Goal: Task Accomplishment & Management: Manage account settings

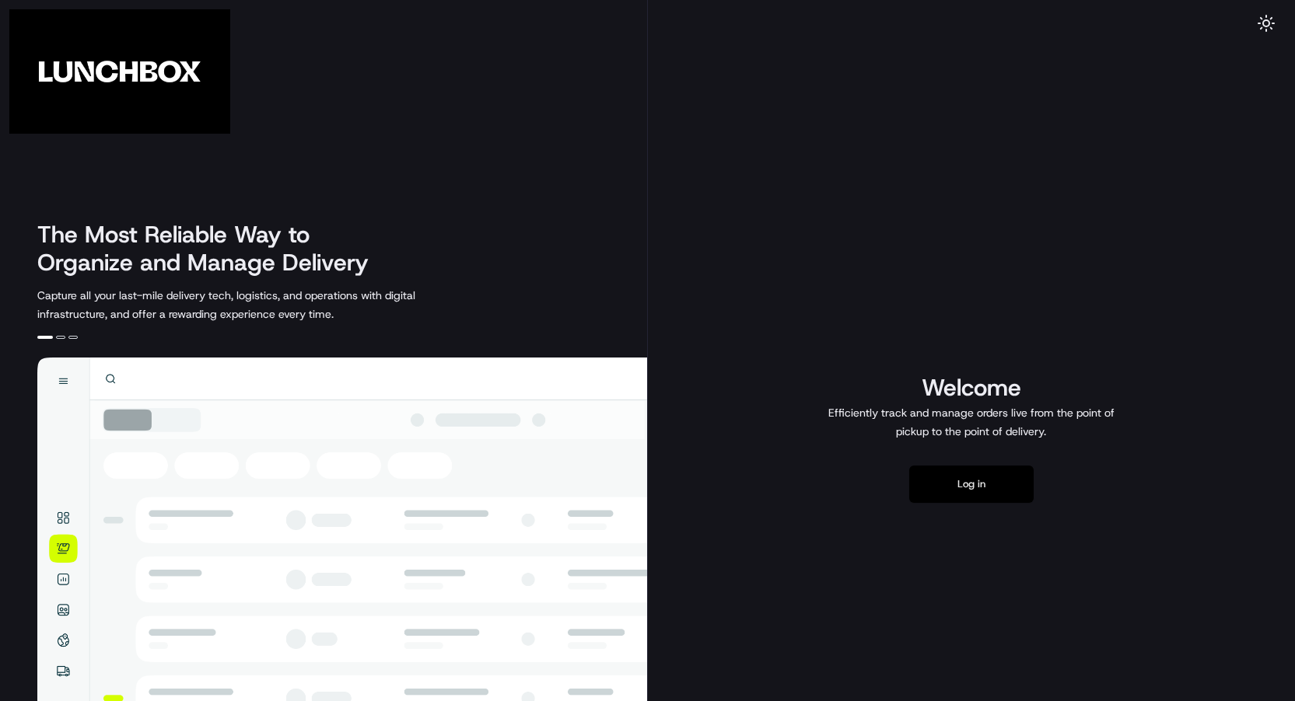
click at [964, 481] on button "Log in" at bounding box center [971, 484] width 124 height 37
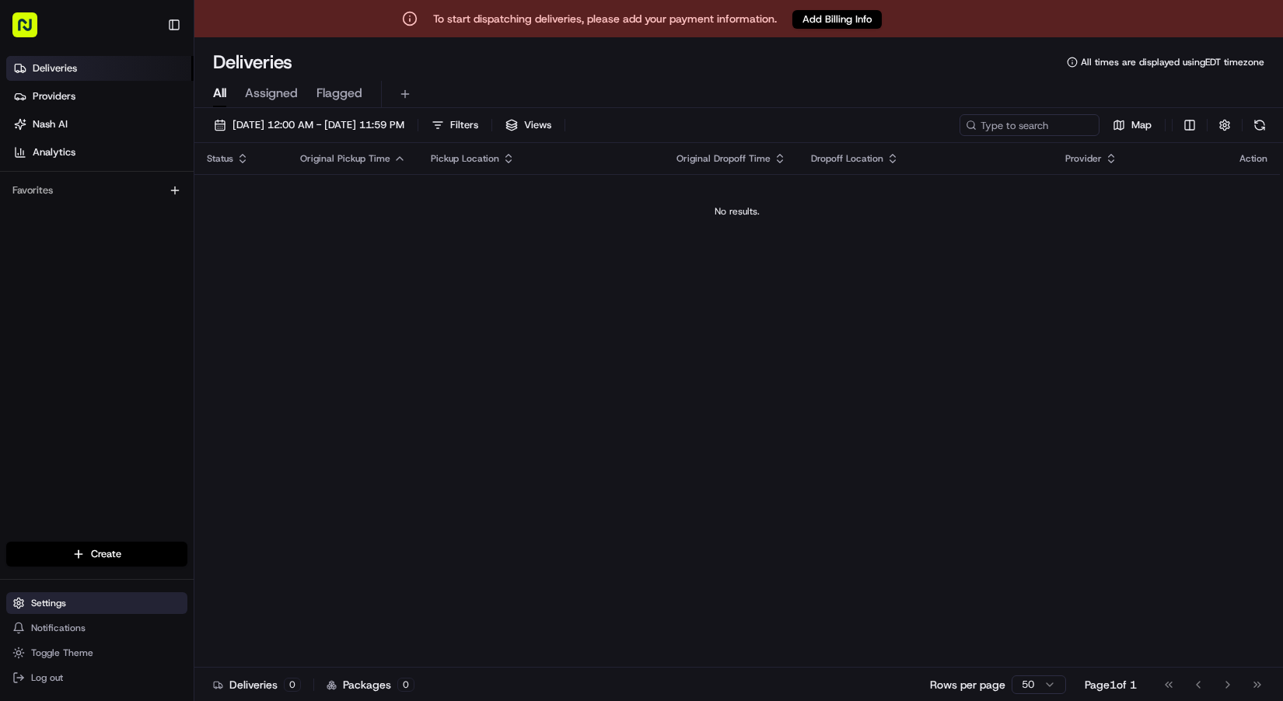
click at [38, 606] on span "Settings" at bounding box center [48, 603] width 35 height 12
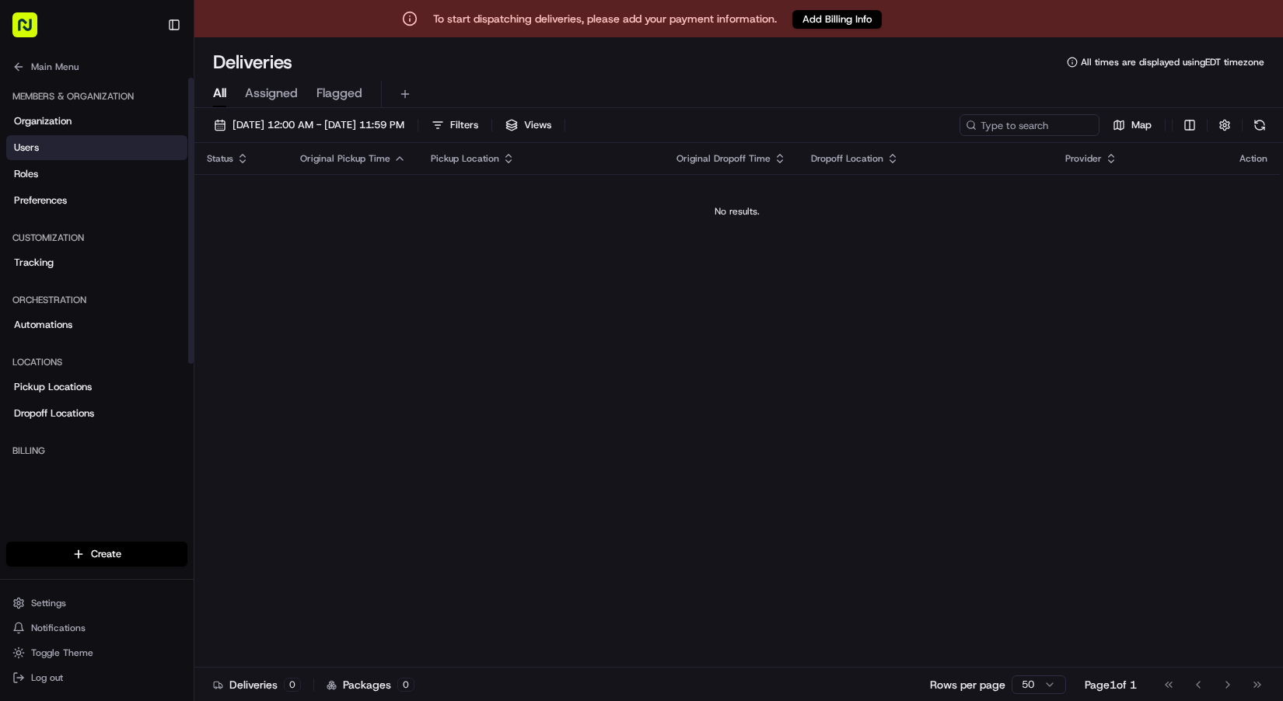
click at [19, 144] on span "Users" at bounding box center [26, 148] width 25 height 14
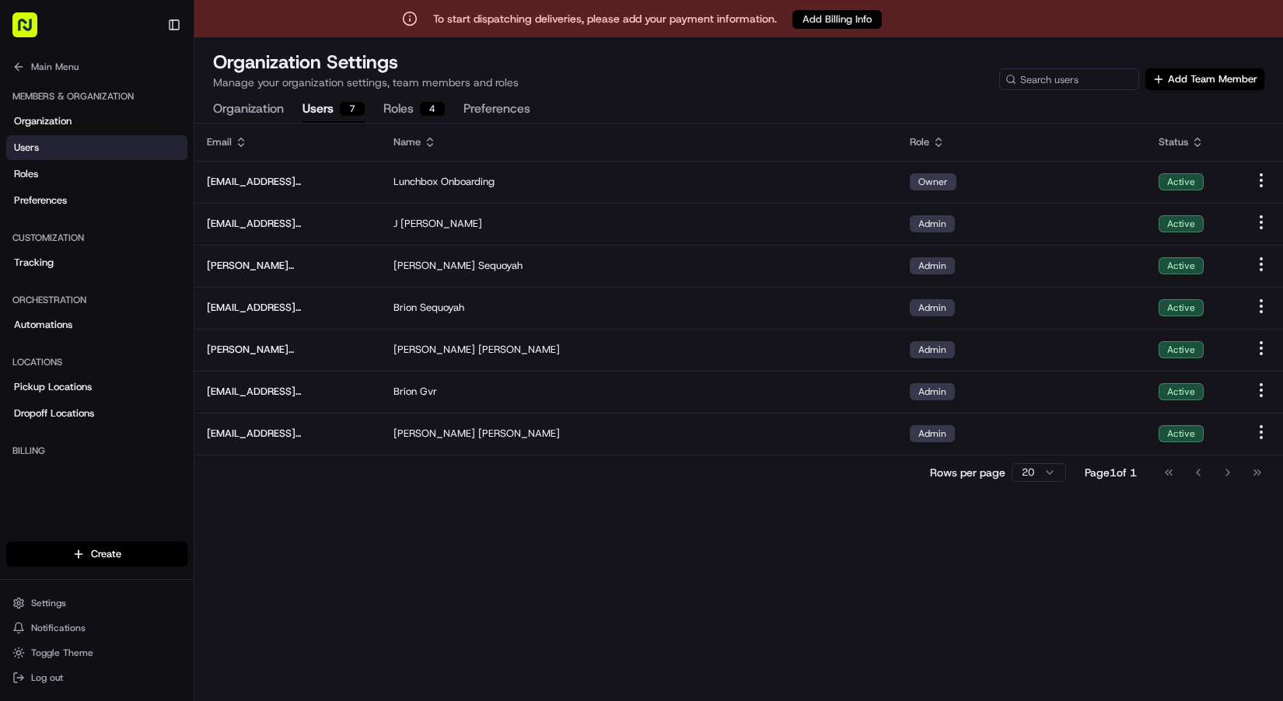
click at [813, 16] on button "Add Billing Info" at bounding box center [836, 19] width 89 height 19
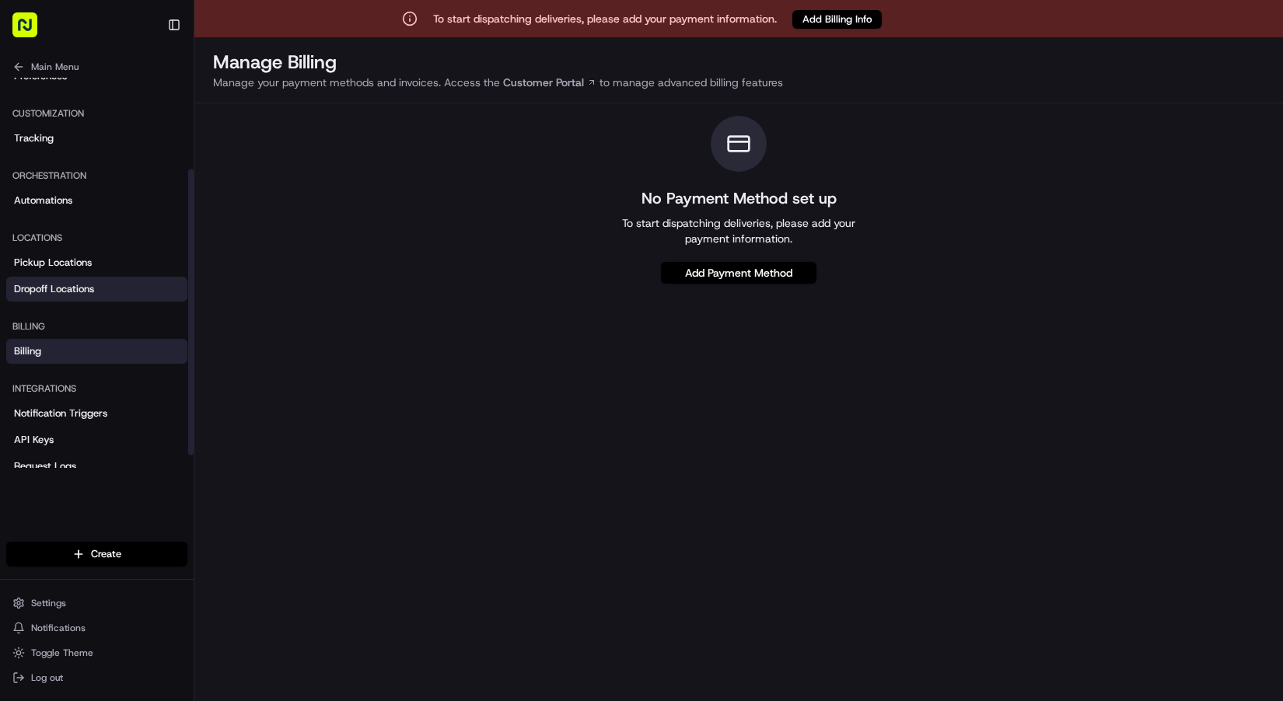
scroll to position [142, 0]
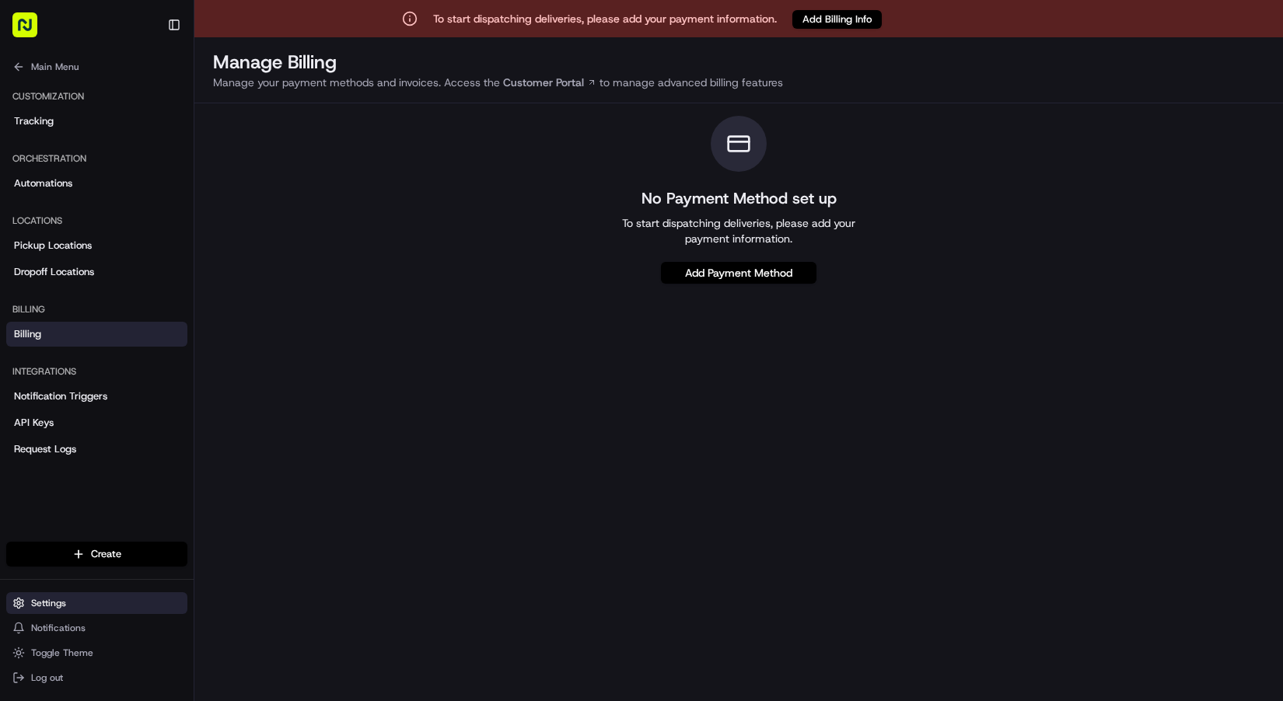
click at [50, 600] on span "Settings" at bounding box center [48, 603] width 35 height 12
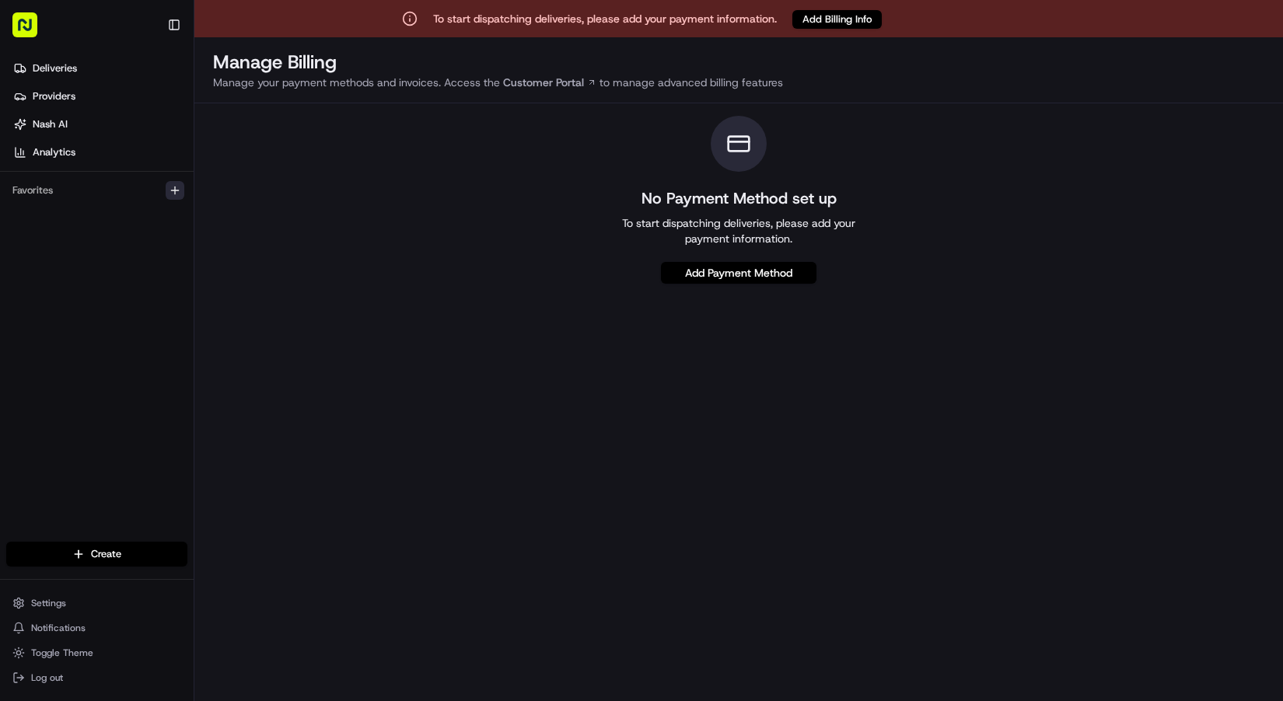
click at [180, 189] on icon "button" at bounding box center [175, 190] width 12 height 12
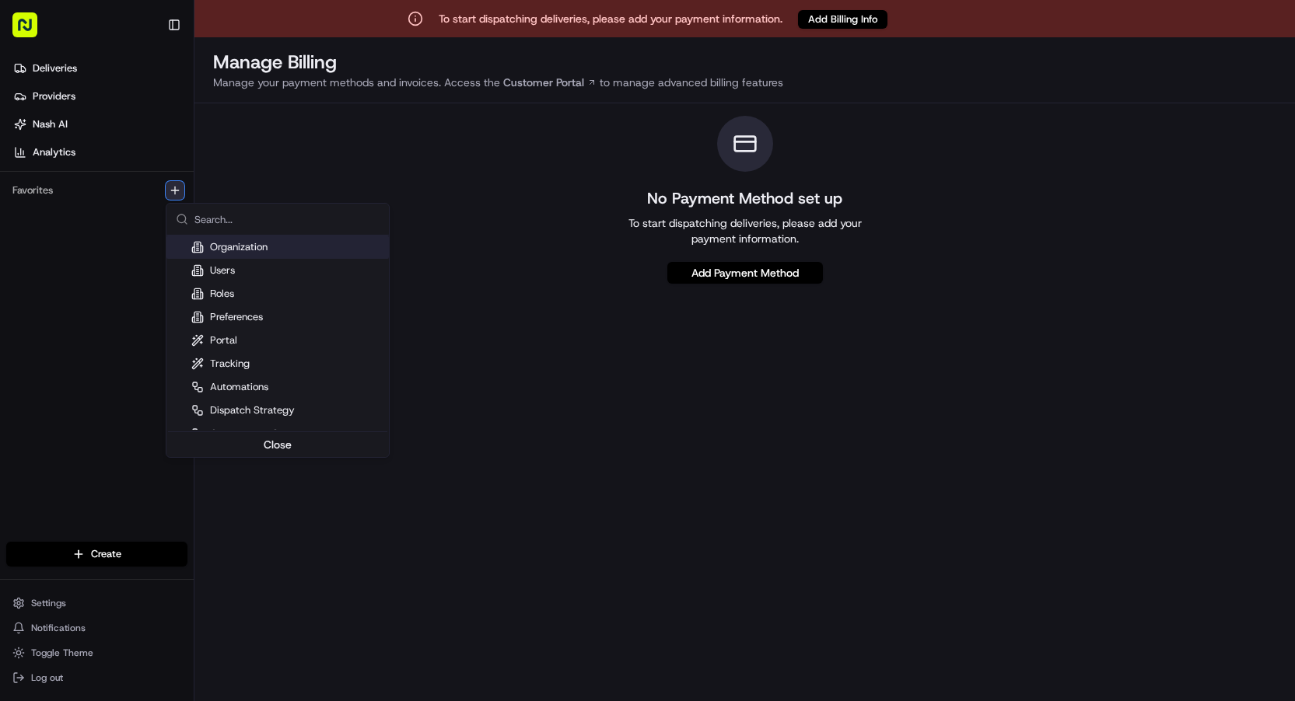
click at [180, 189] on icon "button" at bounding box center [175, 190] width 12 height 12
click at [386, 141] on html "To start dispatching deliveries, please add your payment information. Add Billi…" at bounding box center [647, 350] width 1295 height 701
